Goal: Task Accomplishment & Management: Manage account settings

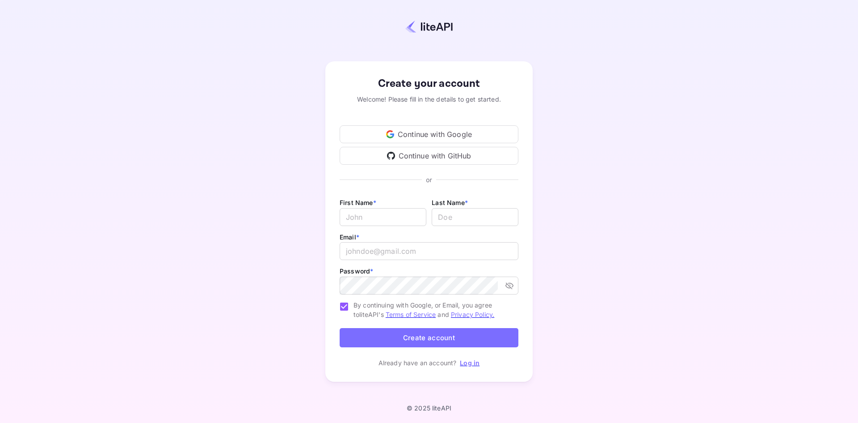
click at [427, 134] on div "Continue with Google" at bounding box center [429, 134] width 179 height 18
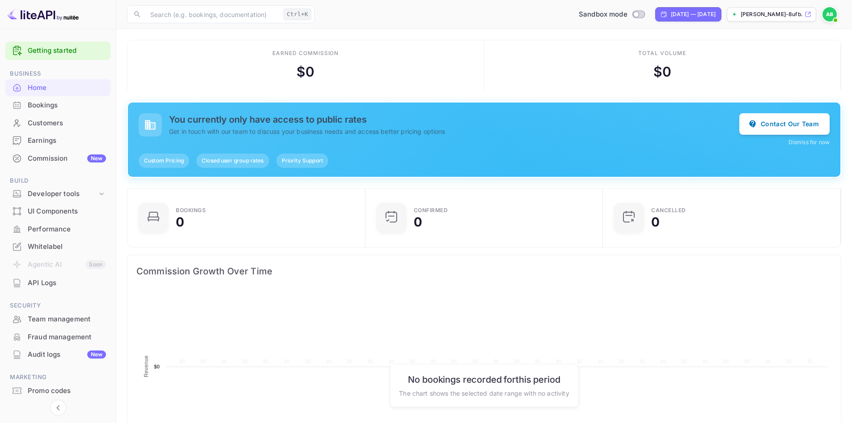
scroll to position [139, 225]
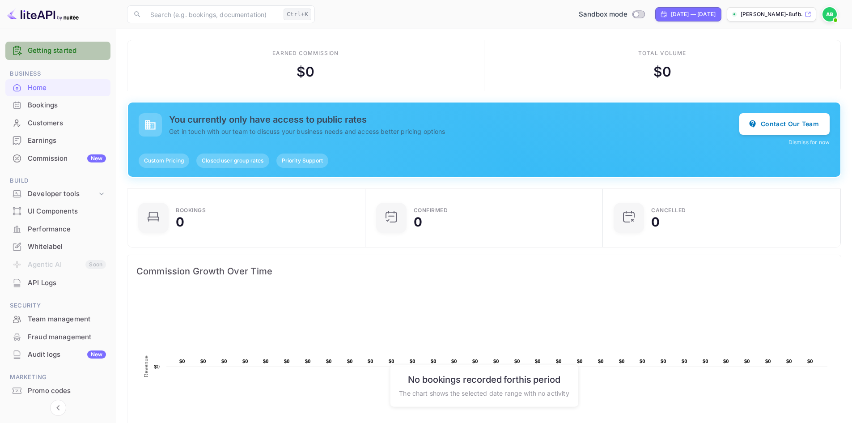
click at [38, 46] on link "Getting started" at bounding box center [67, 51] width 78 height 10
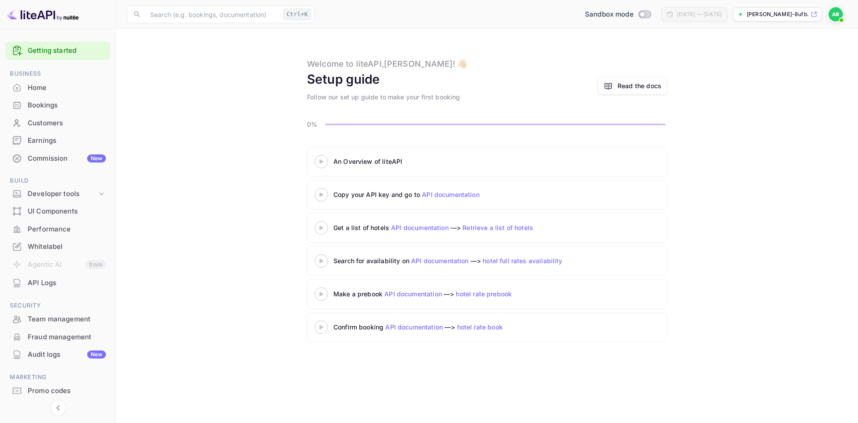
click at [612, 85] on icon at bounding box center [608, 86] width 7 height 6
click at [834, 14] on img at bounding box center [836, 14] width 14 height 14
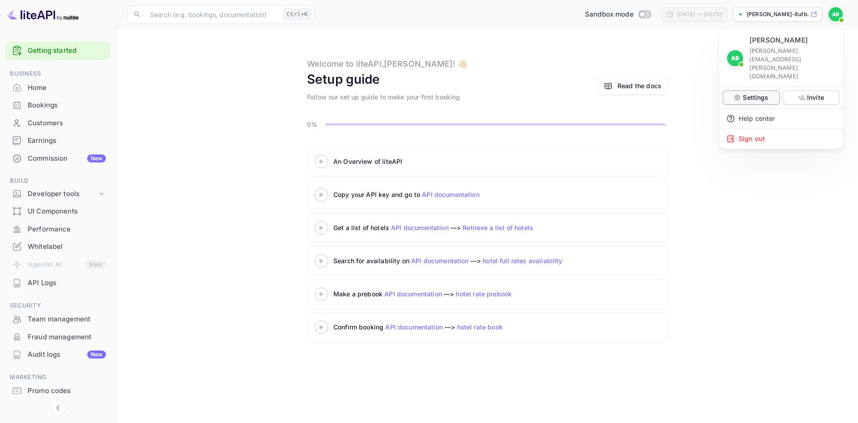
click at [761, 93] on p "Settings" at bounding box center [755, 97] width 25 height 9
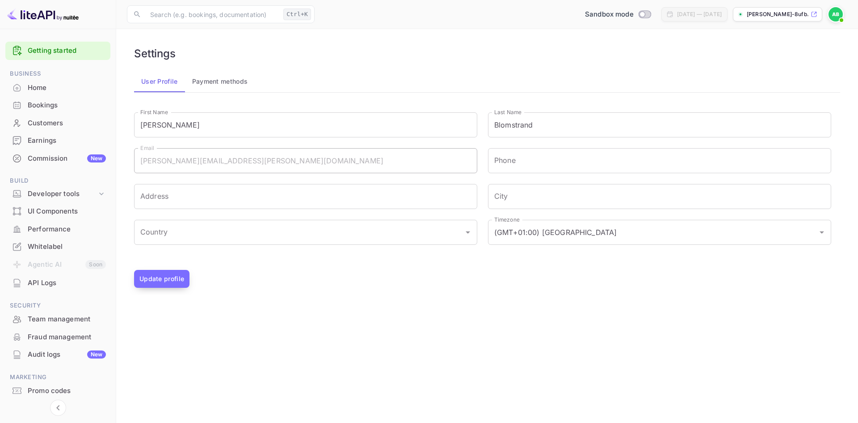
click at [169, 281] on button "Update profile" at bounding box center [161, 279] width 55 height 18
click at [212, 80] on button "Payment methods" at bounding box center [220, 81] width 70 height 21
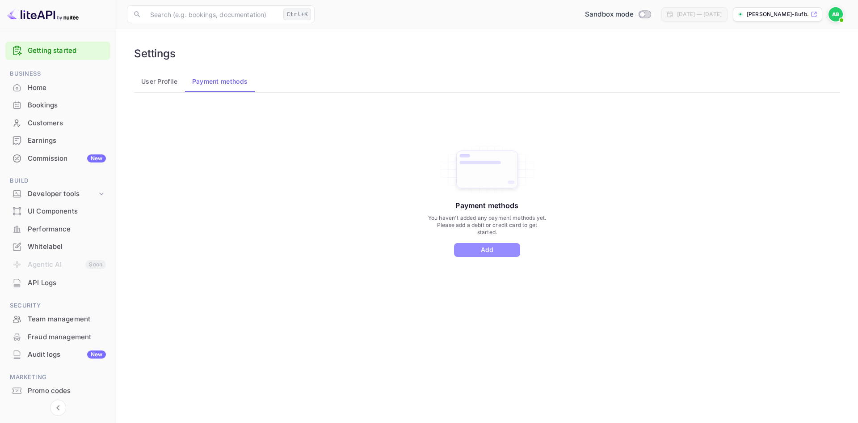
click at [477, 247] on button "Add" at bounding box center [487, 250] width 66 height 14
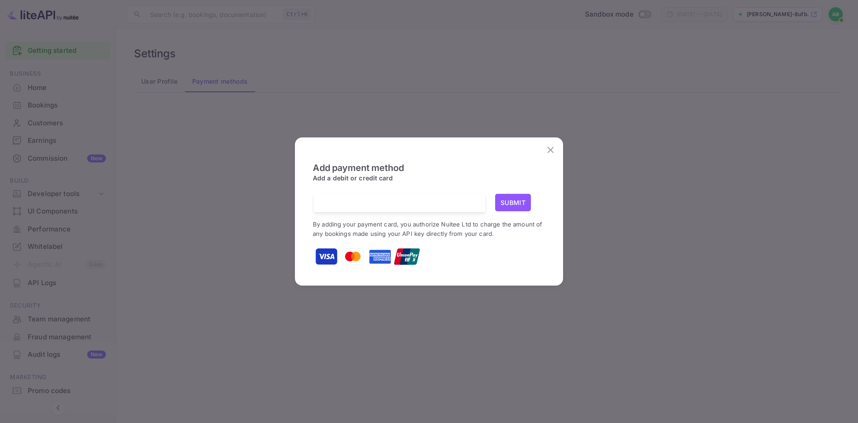
click at [327, 260] on img at bounding box center [326, 256] width 22 height 22
click at [350, 258] on img at bounding box center [353, 256] width 22 height 22
click at [514, 200] on button "Submit" at bounding box center [513, 202] width 36 height 17
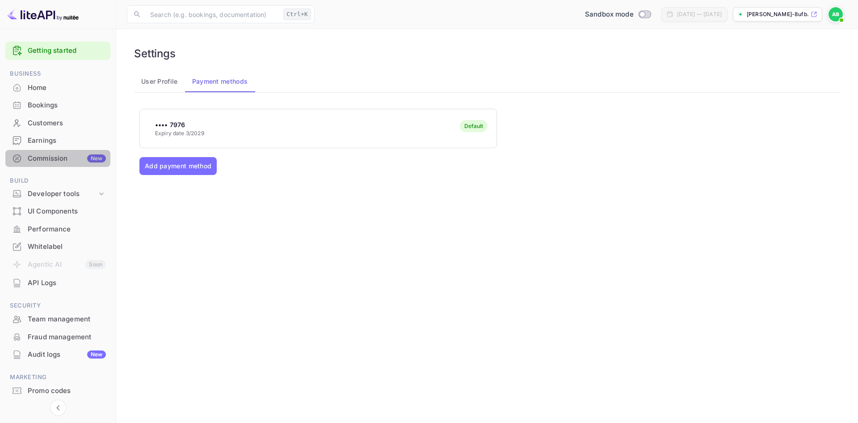
click at [39, 158] on div "Commission New" at bounding box center [67, 158] width 78 height 10
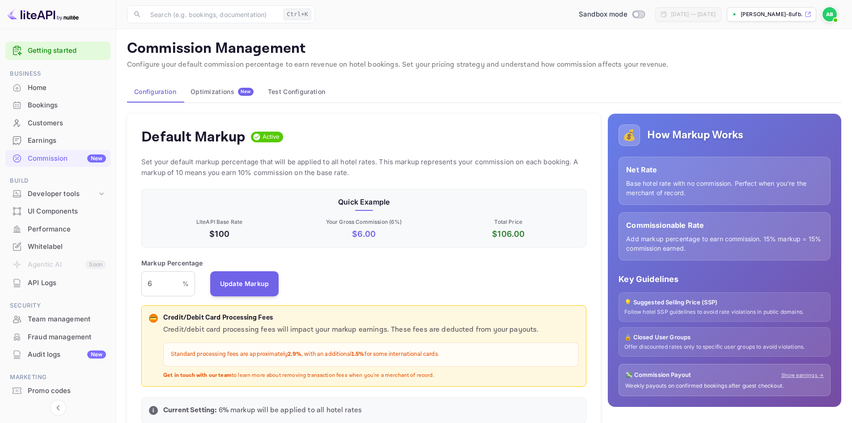
scroll to position [152, 439]
click at [364, 232] on p "$ 6.00" at bounding box center [363, 234] width 141 height 12
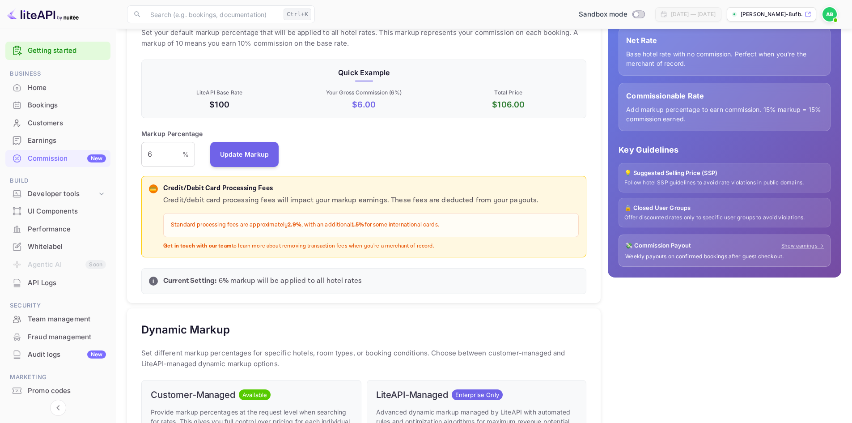
click at [360, 103] on p "$ 6.00" at bounding box center [363, 104] width 141 height 12
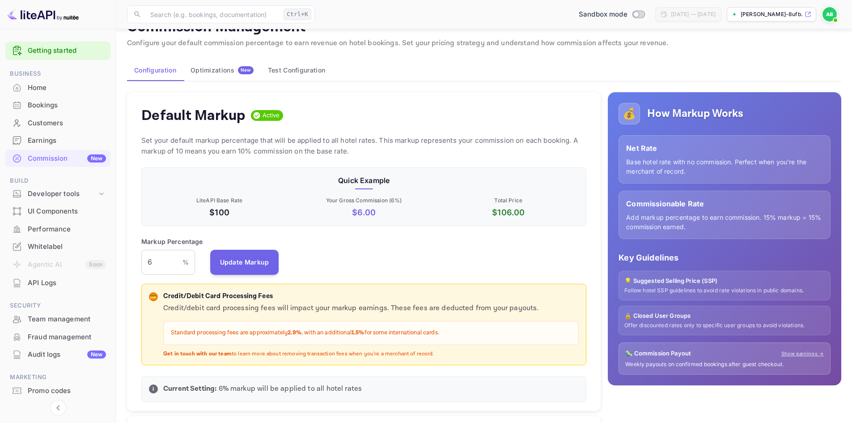
scroll to position [21, 0]
click at [356, 213] on p "$ 6.00" at bounding box center [363, 213] width 141 height 12
drag, startPoint x: 364, startPoint y: 212, endPoint x: 346, endPoint y: 216, distance: 18.8
click at [346, 216] on p "$ 6.00" at bounding box center [363, 213] width 141 height 12
click at [386, 227] on div "Default Markup Active Set your default markup percentage that will be applied t…" at bounding box center [364, 252] width 474 height 319
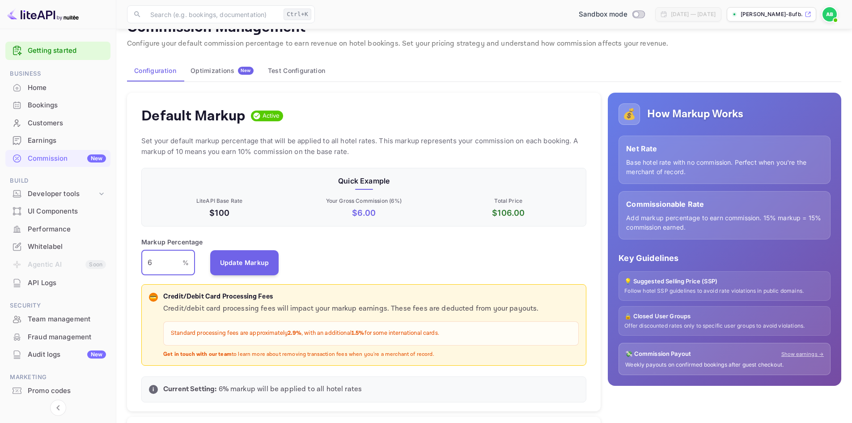
drag, startPoint x: 155, startPoint y: 263, endPoint x: 142, endPoint y: 266, distance: 13.6
click at [142, 266] on input "6" at bounding box center [161, 262] width 41 height 25
type input "4"
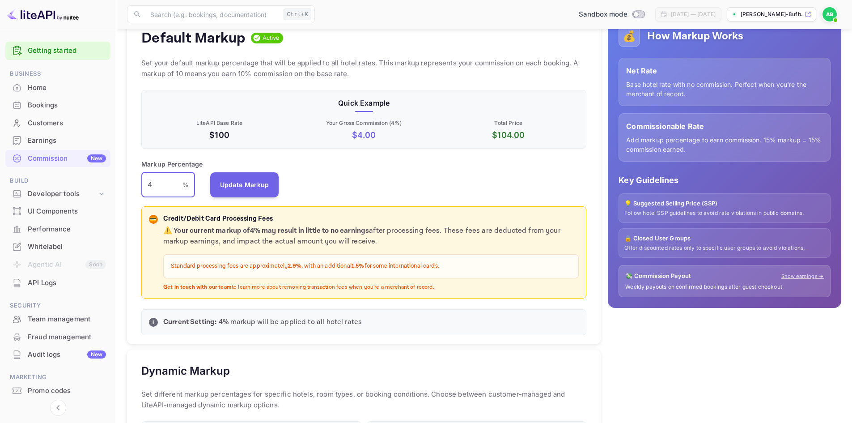
scroll to position [99, 0]
type input "4"
type input "5"
type input "6"
type input "7"
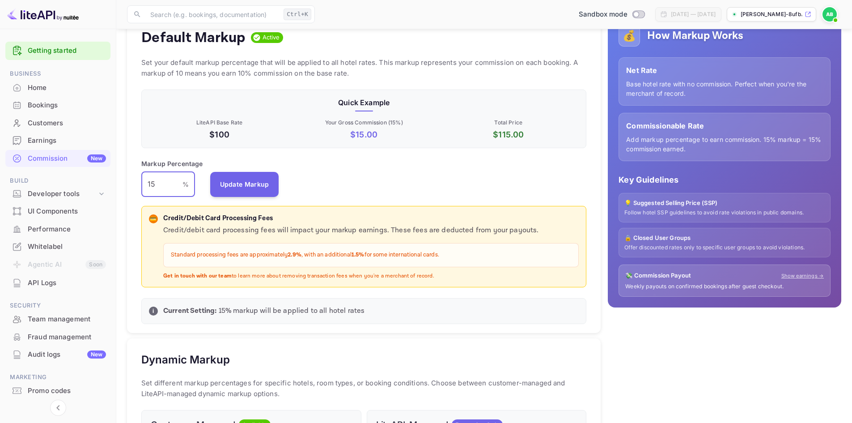
drag, startPoint x: 160, startPoint y: 185, endPoint x: 126, endPoint y: 186, distance: 33.5
click at [126, 186] on div "Default Markup Active Set your default markup percentage that will be applied t…" at bounding box center [360, 397] width 481 height 780
type input "6"
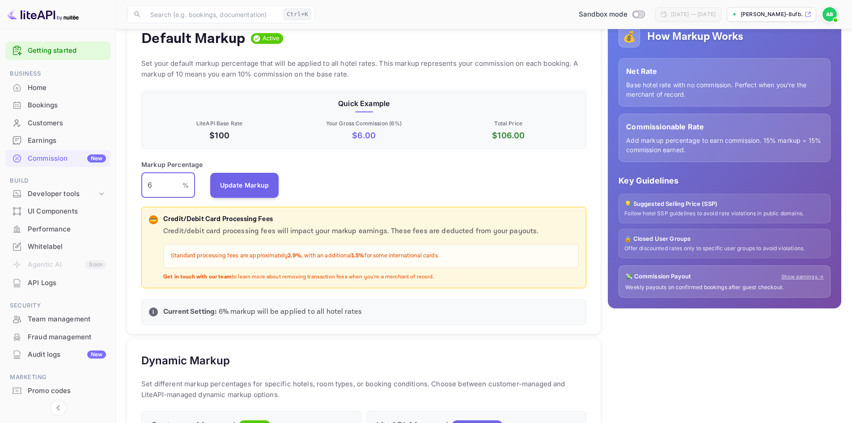
scroll to position [77, 0]
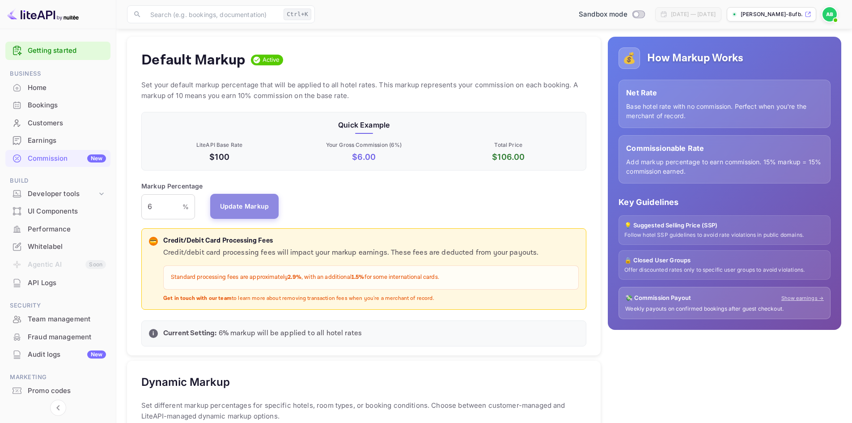
click at [229, 211] on button "Update Markup" at bounding box center [244, 206] width 69 height 25
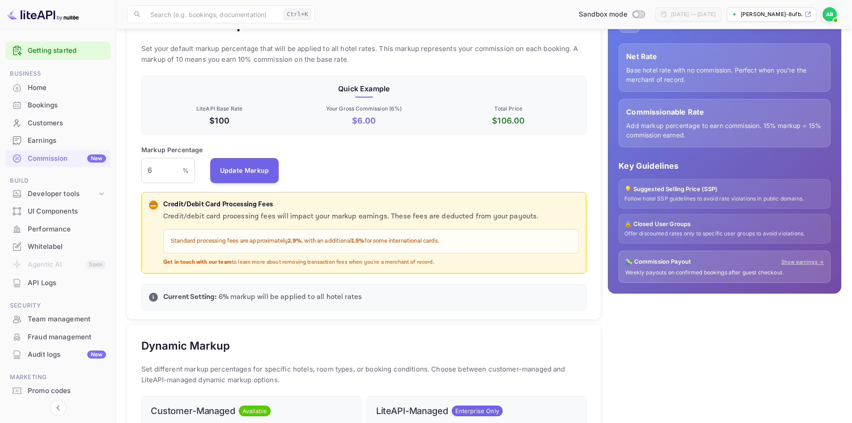
scroll to position [135, 0]
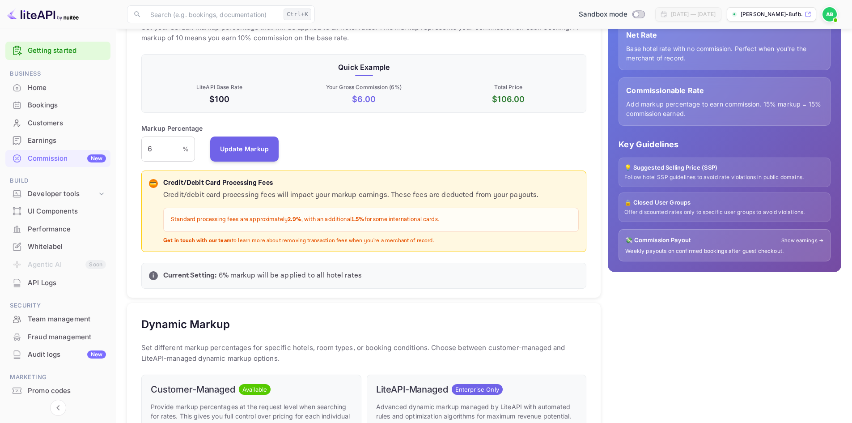
click at [807, 244] on link "Show earnings →" at bounding box center [802, 241] width 42 height 8
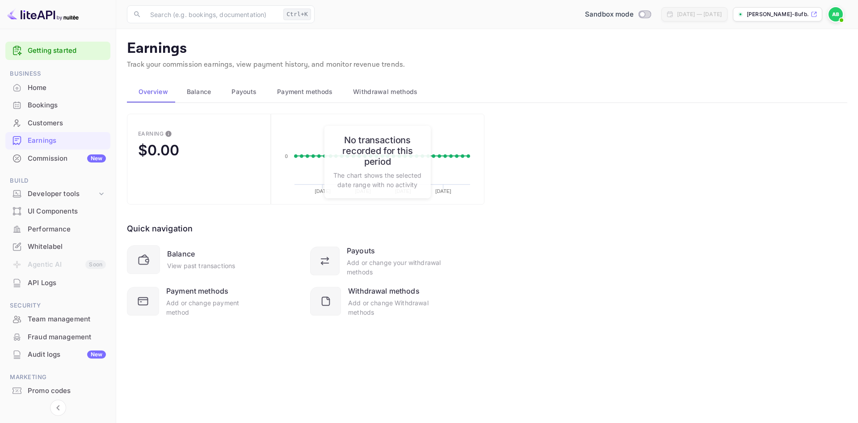
click at [37, 89] on div "Home" at bounding box center [67, 88] width 78 height 10
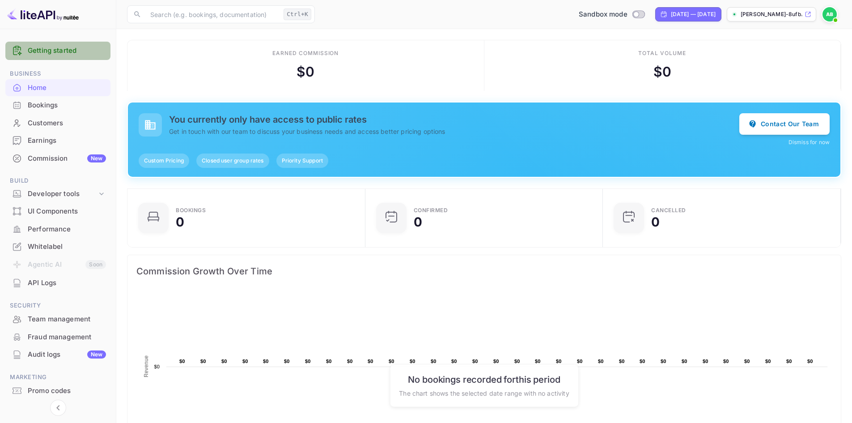
click at [65, 48] on link "Getting started" at bounding box center [67, 51] width 78 height 10
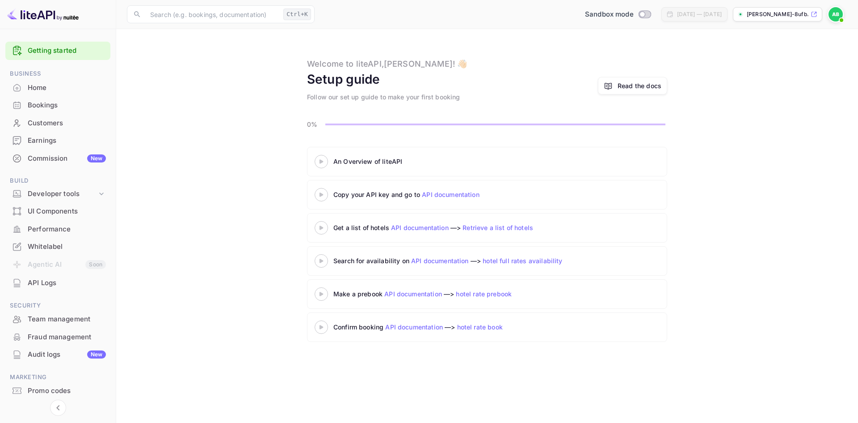
click at [322, 165] on div at bounding box center [321, 161] width 31 height 11
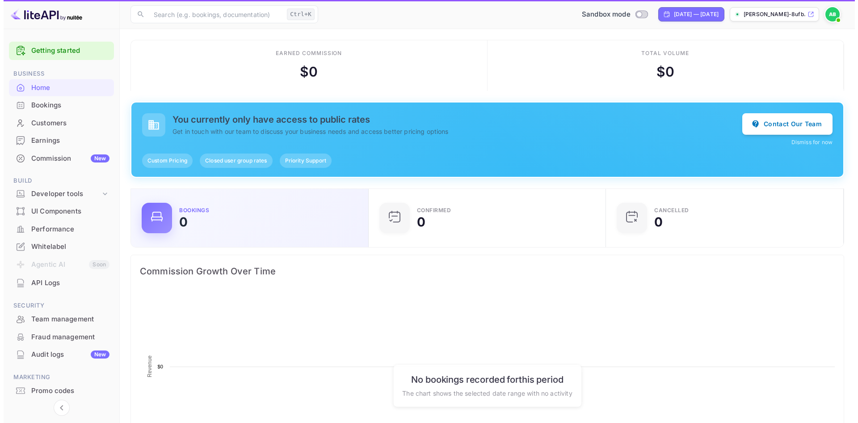
scroll to position [7, 7]
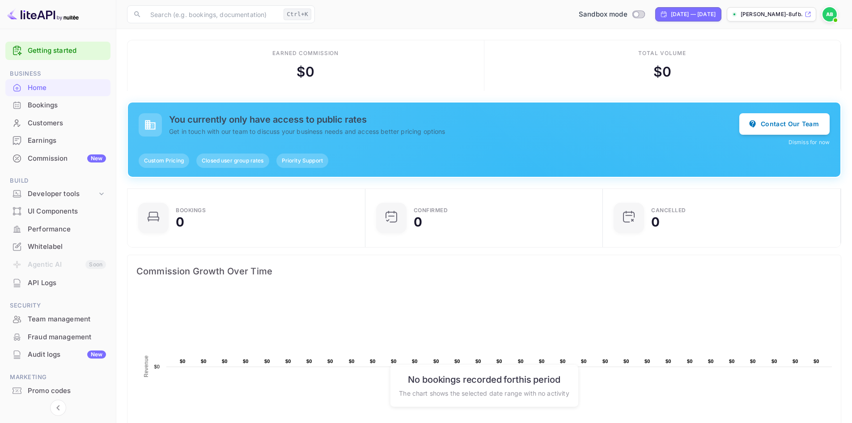
click at [47, 54] on link "Getting started" at bounding box center [67, 51] width 78 height 10
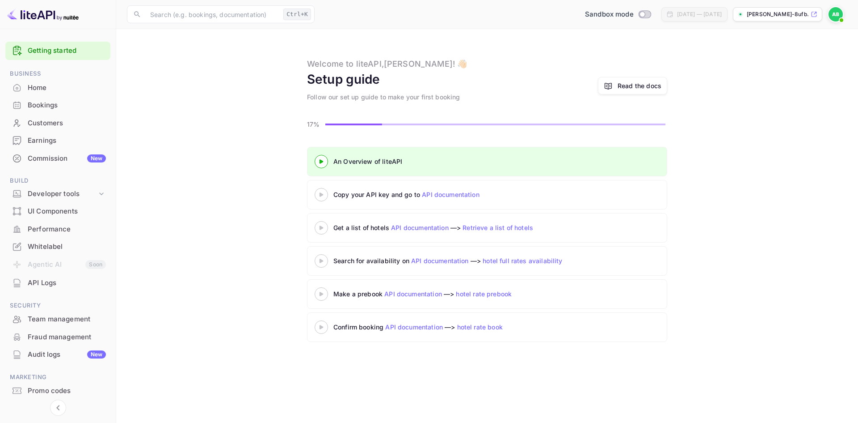
click at [319, 162] on icon at bounding box center [321, 161] width 31 height 4
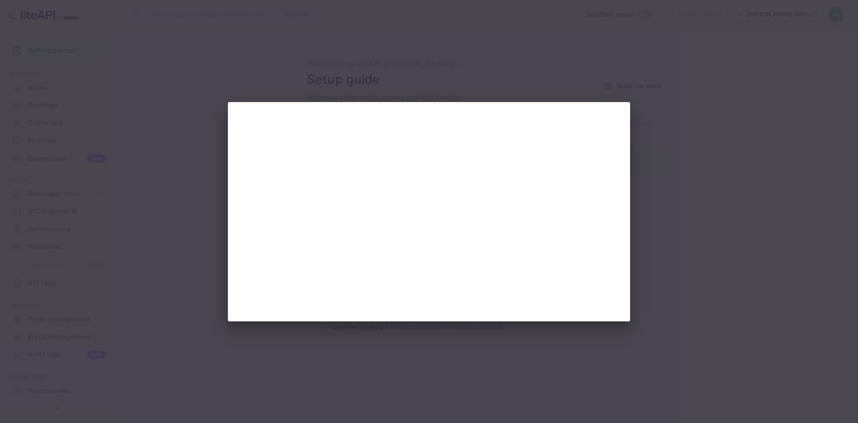
click at [188, 191] on div at bounding box center [429, 211] width 858 height 423
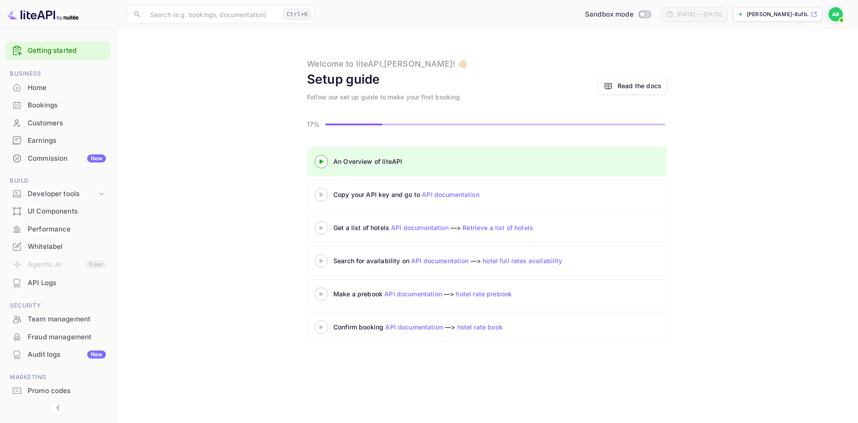
click at [634, 90] on div "Read the docs" at bounding box center [640, 85] width 44 height 9
click at [43, 248] on div "Whitelabel" at bounding box center [67, 246] width 78 height 10
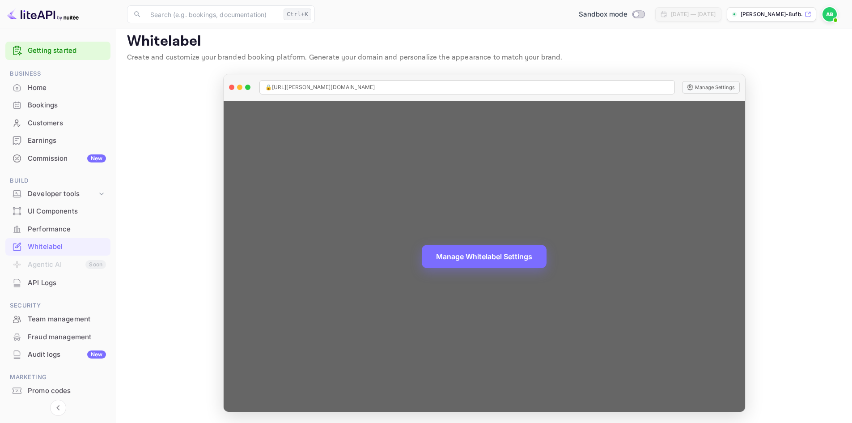
scroll to position [6, 0]
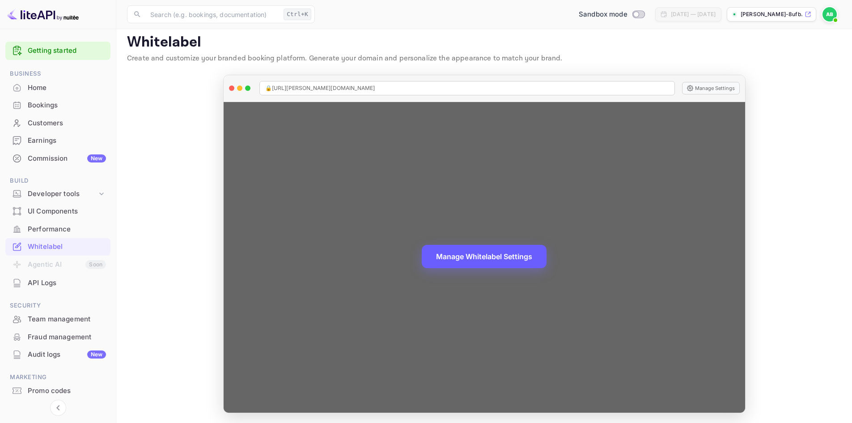
click at [490, 259] on button "Manage Whitelabel Settings" at bounding box center [484, 256] width 125 height 23
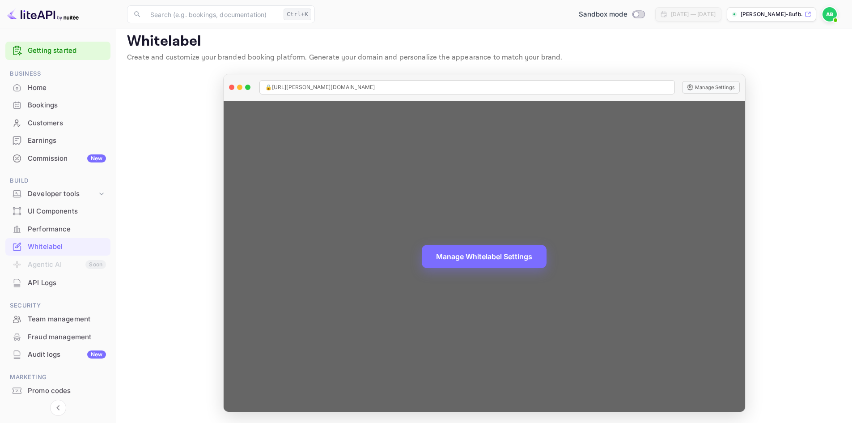
scroll to position [7, 0]
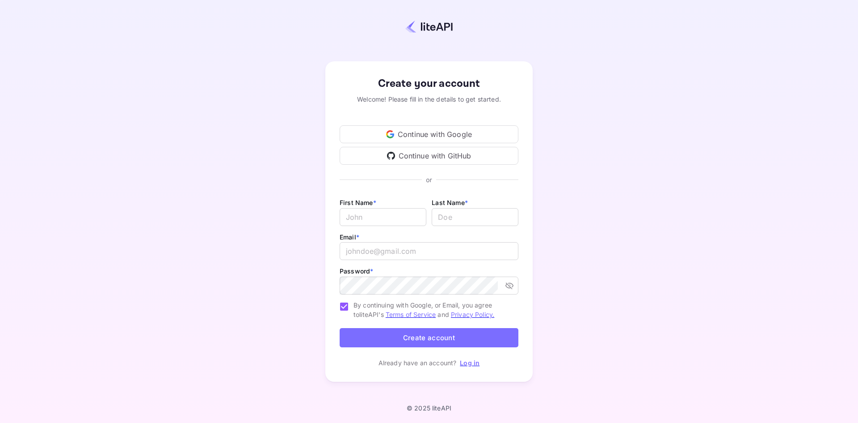
click at [416, 135] on div "Continue with Google" at bounding box center [429, 134] width 179 height 18
